Goal: Task Accomplishment & Management: Manage account settings

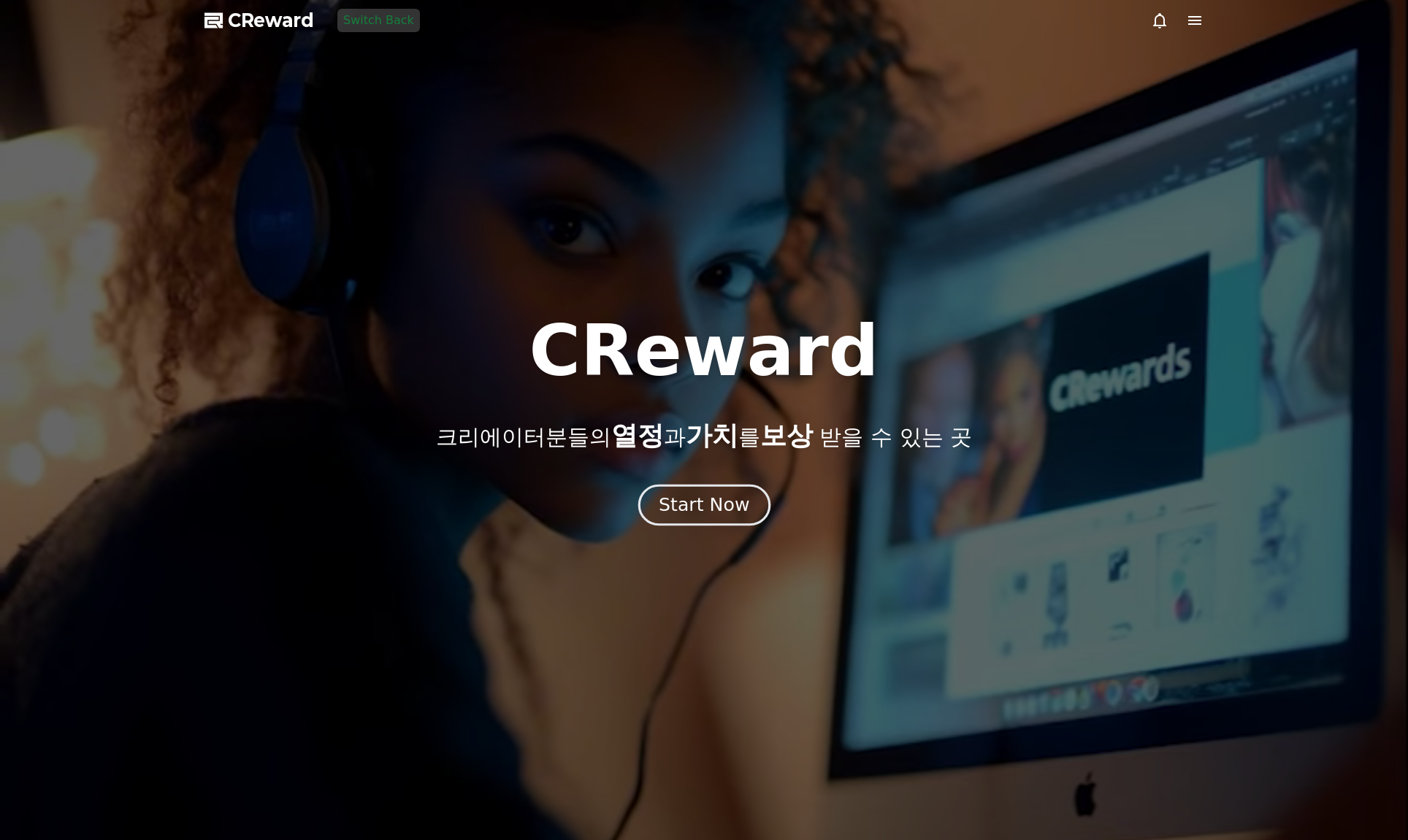
click at [714, 505] on div "Start Now" at bounding box center [704, 505] width 91 height 25
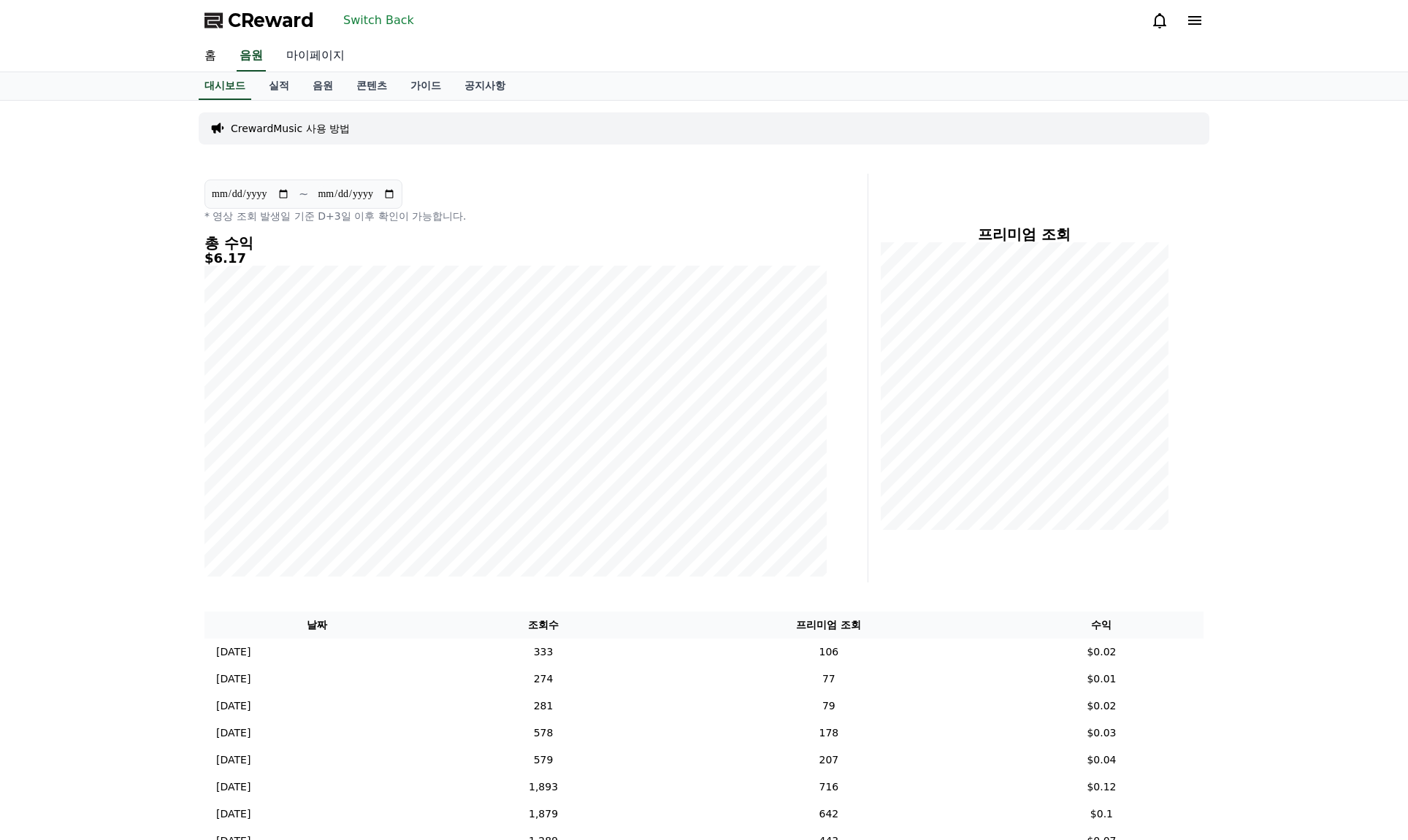
click at [311, 62] on link "마이페이지" at bounding box center [315, 56] width 82 height 31
select select "**********"
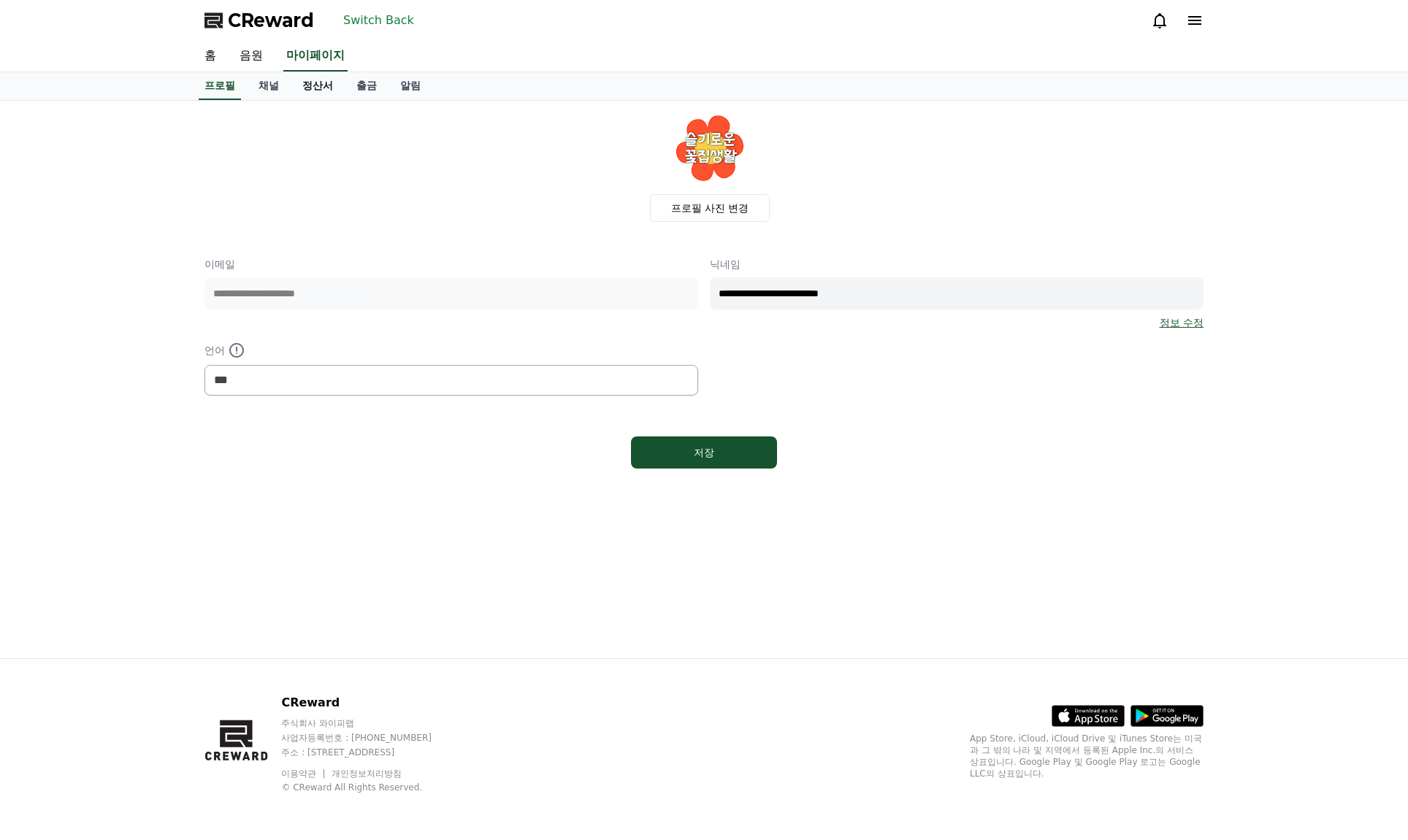
click at [331, 91] on link "정산서" at bounding box center [318, 85] width 54 height 28
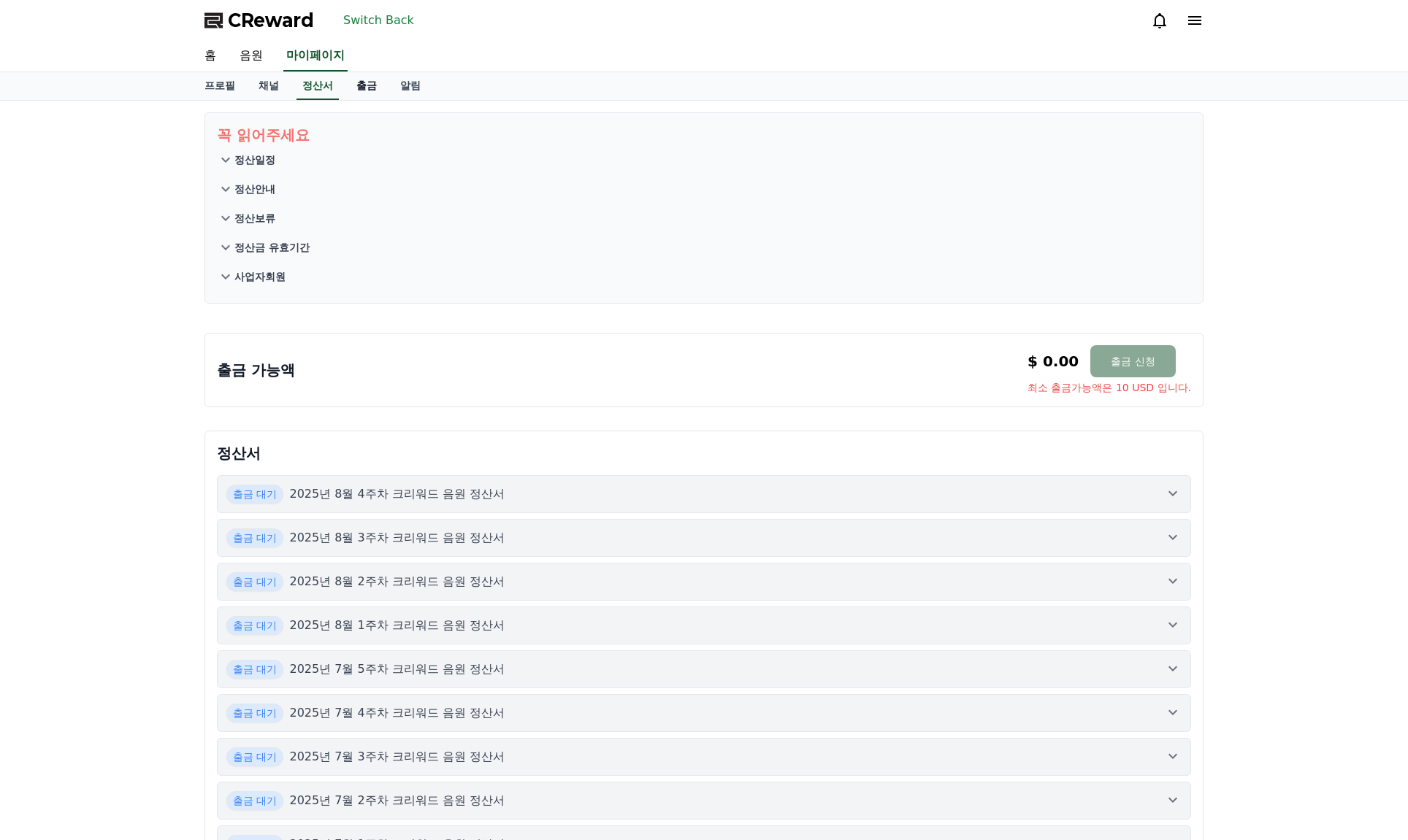
click at [369, 85] on link "출금" at bounding box center [366, 85] width 44 height 28
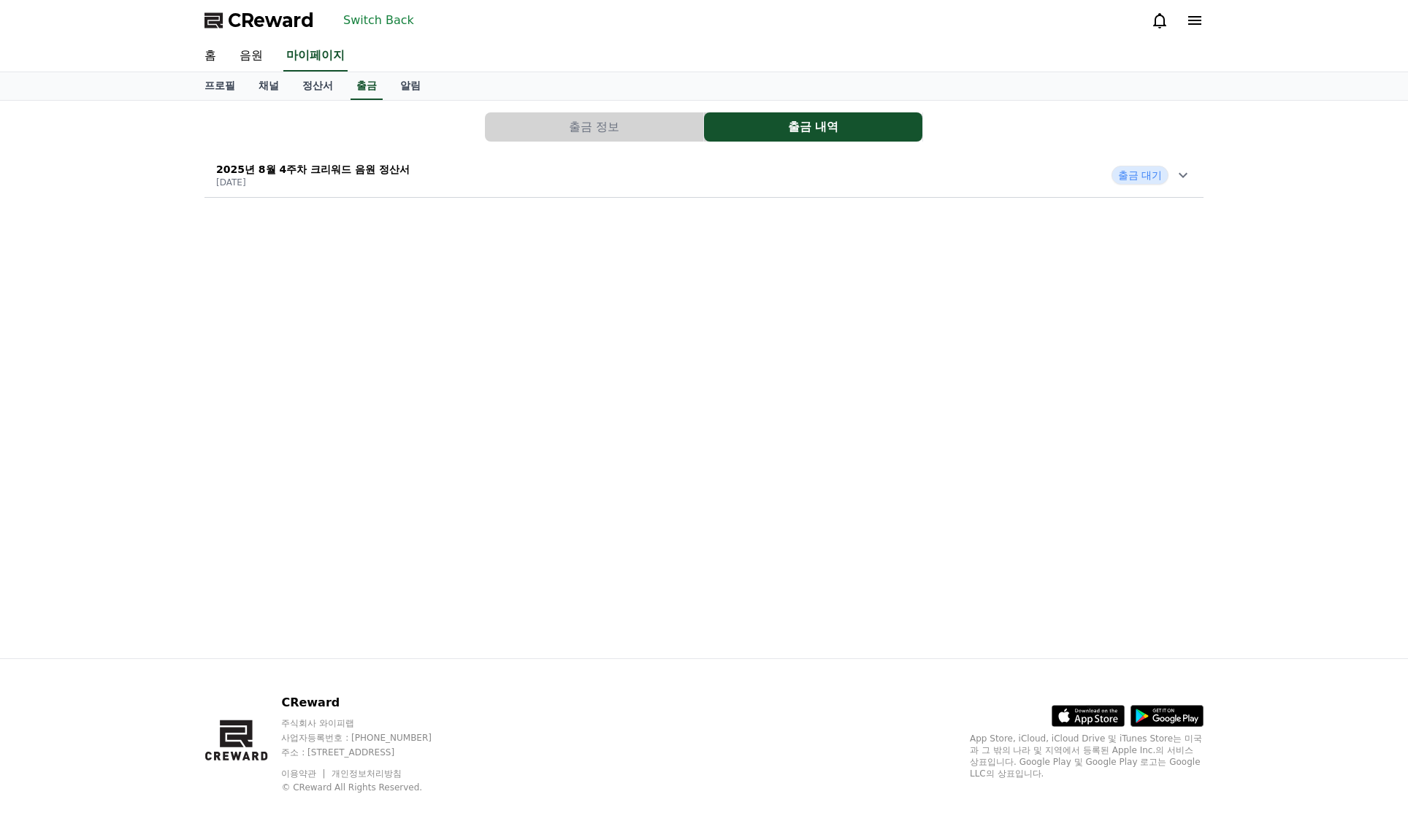
click at [587, 126] on button "출금 정보" at bounding box center [594, 127] width 219 height 29
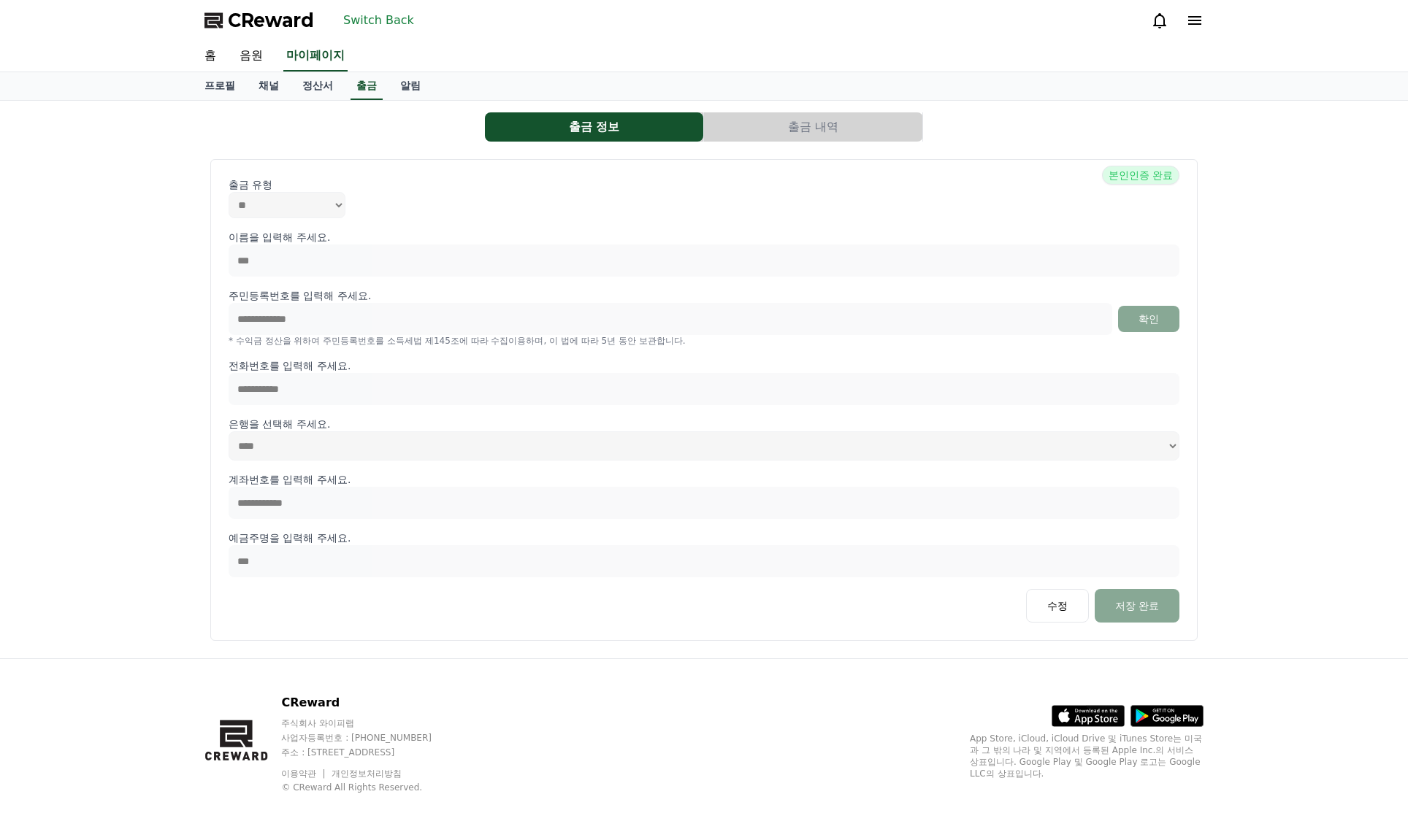
click at [379, 25] on button "Switch Back" at bounding box center [379, 21] width 83 height 23
